Goal: Check status

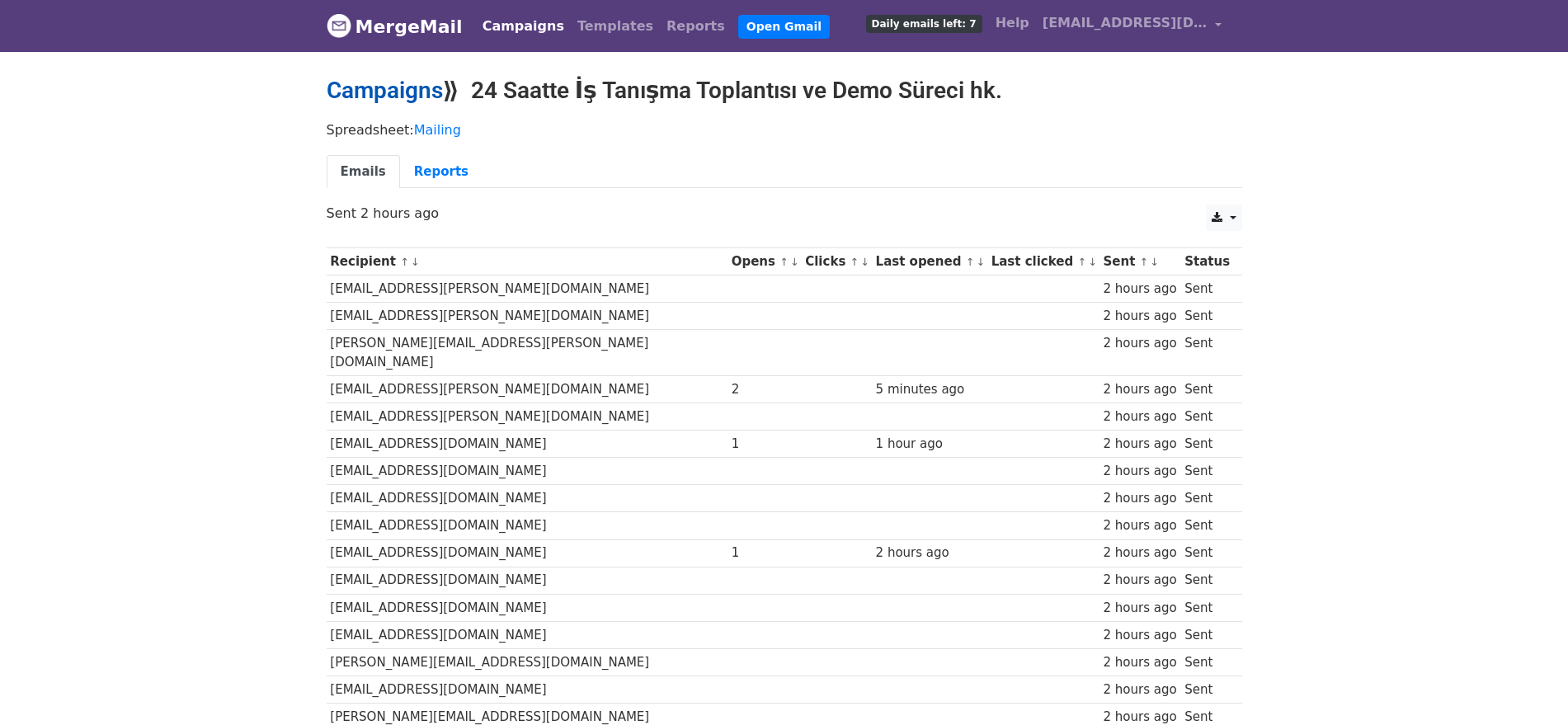
click at [385, 90] on link "Campaigns" at bounding box center [384, 90] width 116 height 27
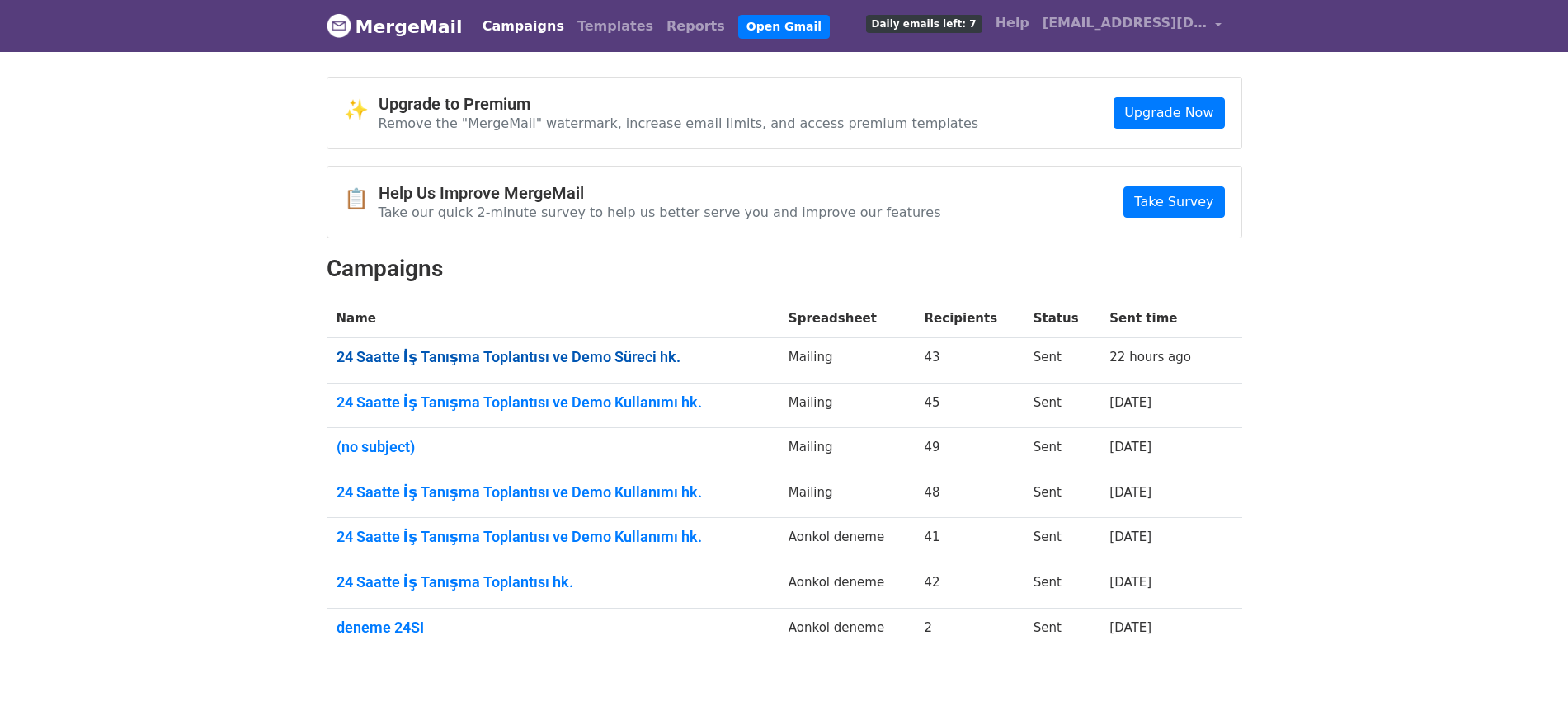
click at [621, 348] on link "24 Saatte İş Tanışma Toplantısı ve Demo Süreci hk." at bounding box center [553, 357] width 432 height 18
